Goal: Task Accomplishment & Management: Manage account settings

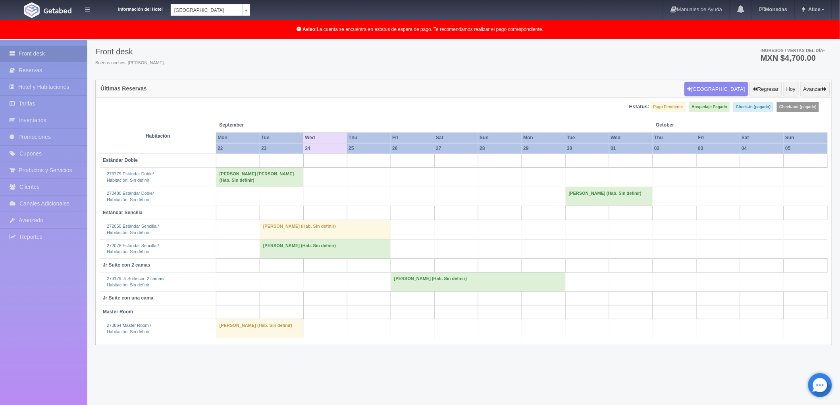
scroll to position [41, 0]
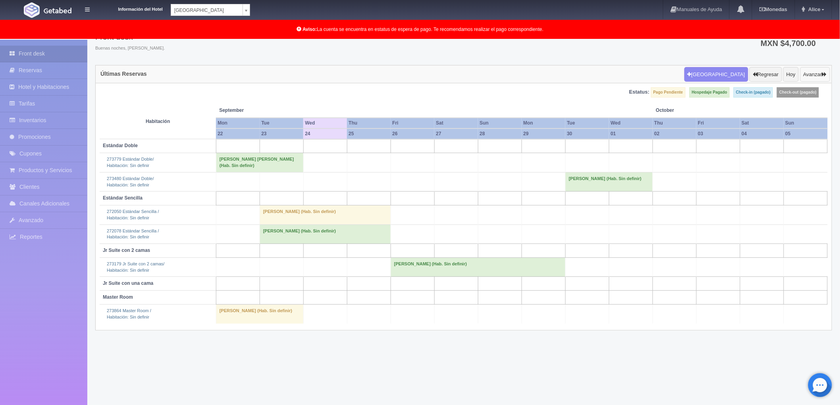
click at [814, 73] on button "Avanzar" at bounding box center [815, 74] width 30 height 15
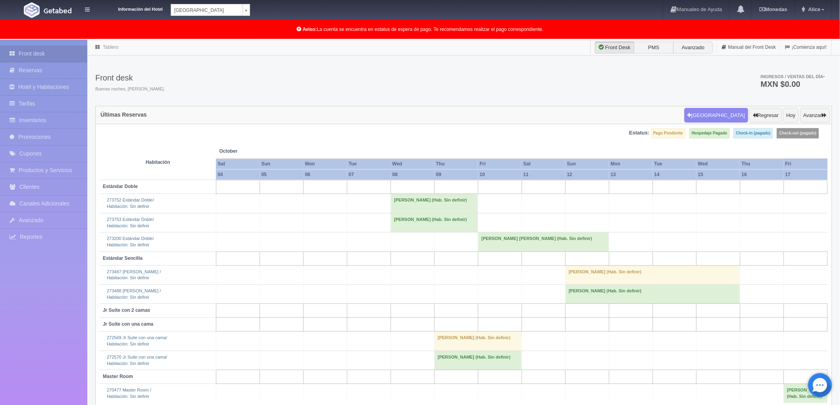
click at [246, 40] on body "Información del Hotel [GEOGRAPHIC_DATA] Campeche [GEOGRAPHIC_DATA] Campeche [GE…" at bounding box center [420, 243] width 840 height 407
select select "375"
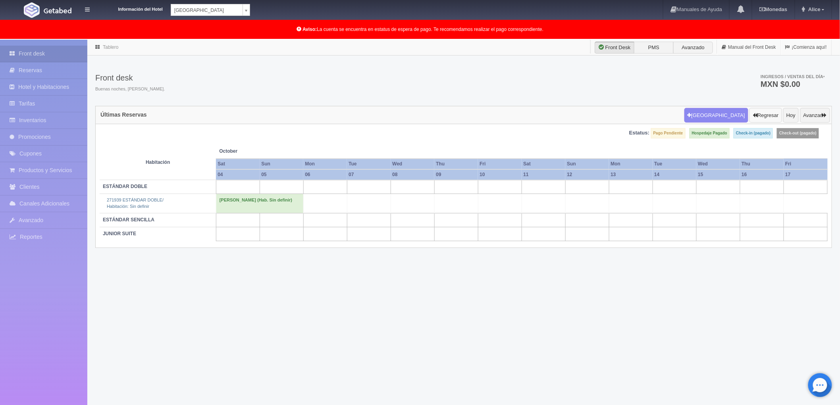
click at [757, 113] on button "Regresar" at bounding box center [766, 115] width 32 height 15
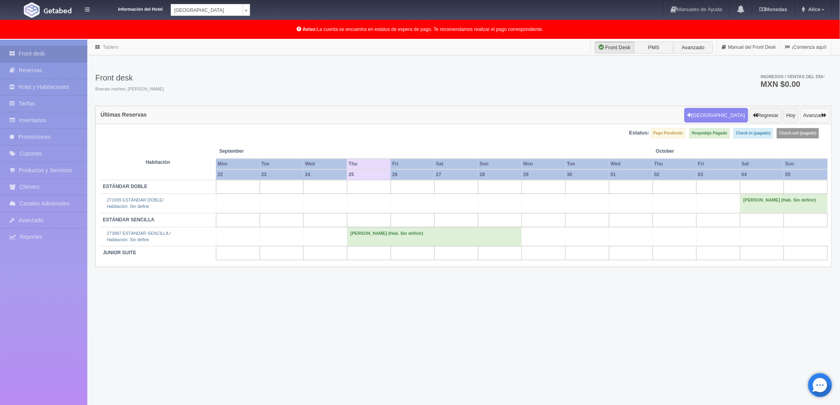
click at [812, 113] on button "Avanzar" at bounding box center [815, 115] width 30 height 15
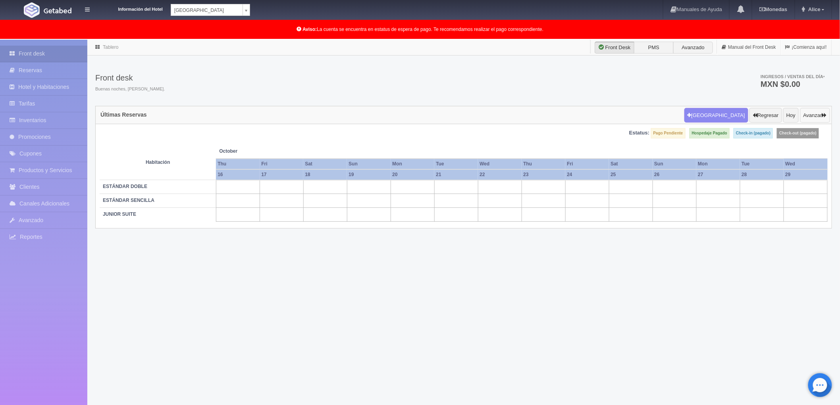
click at [812, 113] on button "Avanzar" at bounding box center [815, 115] width 30 height 15
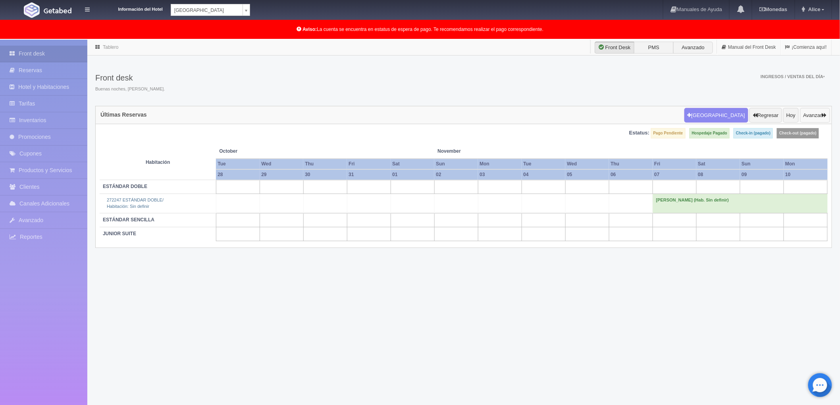
click at [812, 113] on button "Avanzar" at bounding box center [815, 115] width 30 height 15
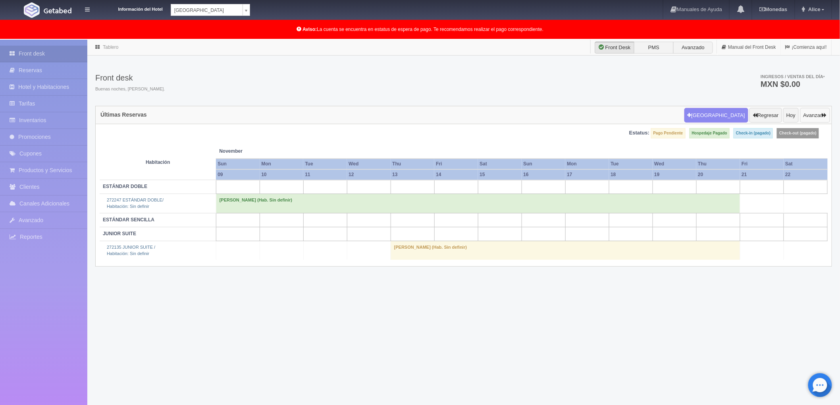
click at [814, 116] on button "Avanzar" at bounding box center [815, 115] width 30 height 15
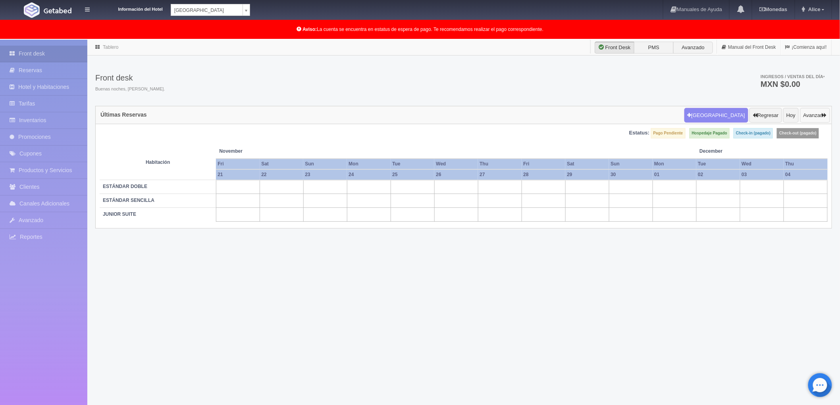
drag, startPoint x: 812, startPoint y: 114, endPoint x: 829, endPoint y: 106, distance: 18.3
click at [829, 106] on div "Nueva Reserva Regresar Hoy Avanzar" at bounding box center [757, 115] width 150 height 19
click at [759, 114] on button "Regresar" at bounding box center [766, 115] width 32 height 15
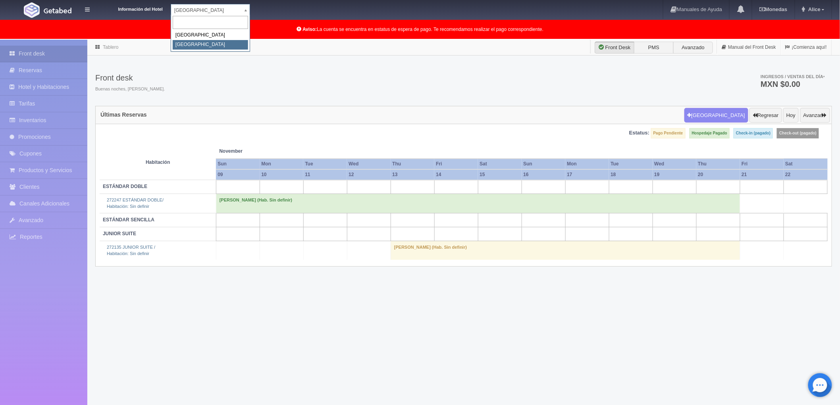
click at [248, 40] on body "Información del Hotel Hotel Plaza Colonial Hotel Plaza Campeche Hotel Plaza Col…" at bounding box center [420, 243] width 840 height 407
select select "342"
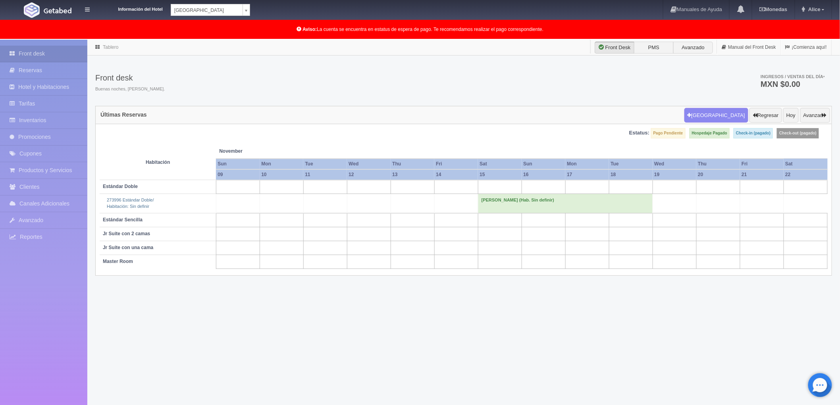
click at [497, 203] on td "[PERSON_NAME] (Hab. Sin definir)" at bounding box center [565, 203] width 175 height 19
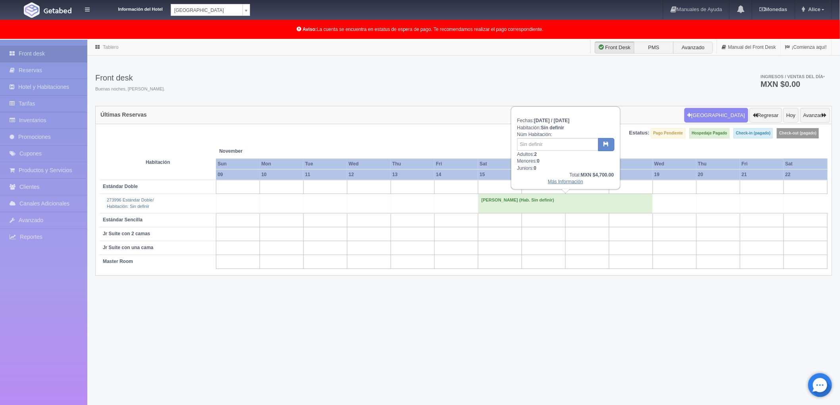
click at [560, 179] on link "Más Información" at bounding box center [565, 182] width 35 height 6
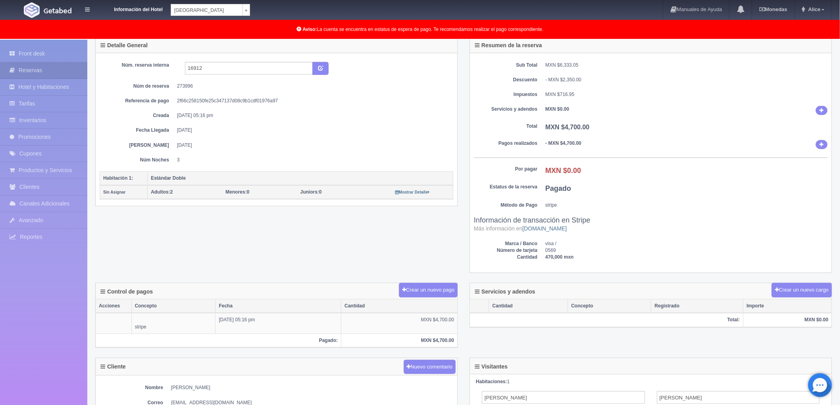
scroll to position [244, 0]
